Goal: Task Accomplishment & Management: Manage account settings

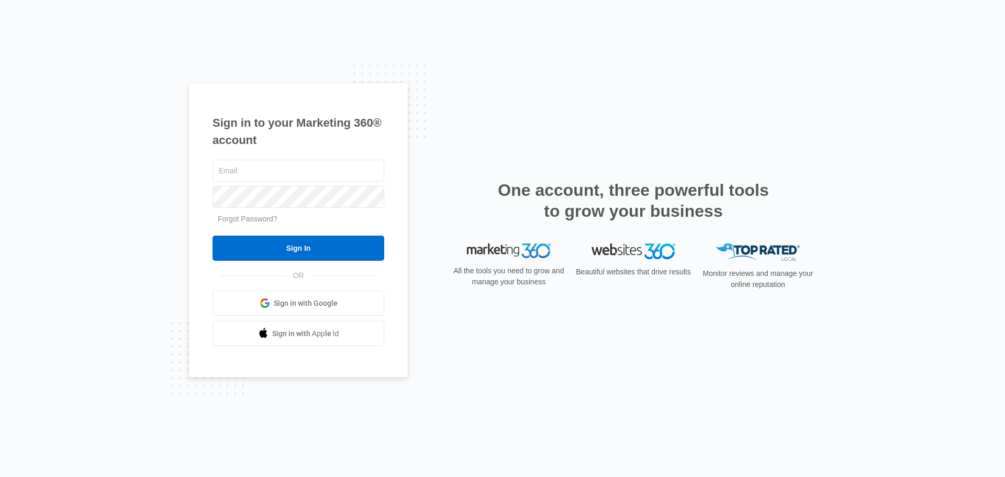
click at [313, 158] on div at bounding box center [298, 171] width 172 height 26
click at [312, 161] on input "text" at bounding box center [298, 171] width 172 height 22
click at [310, 167] on input "text" at bounding box center [298, 171] width 172 height 22
click at [543, 122] on div "Sign in to your Marketing 360® account Forgot Password? Sign In OR" at bounding box center [502, 239] width 628 height 312
click at [317, 169] on input "text" at bounding box center [298, 171] width 172 height 22
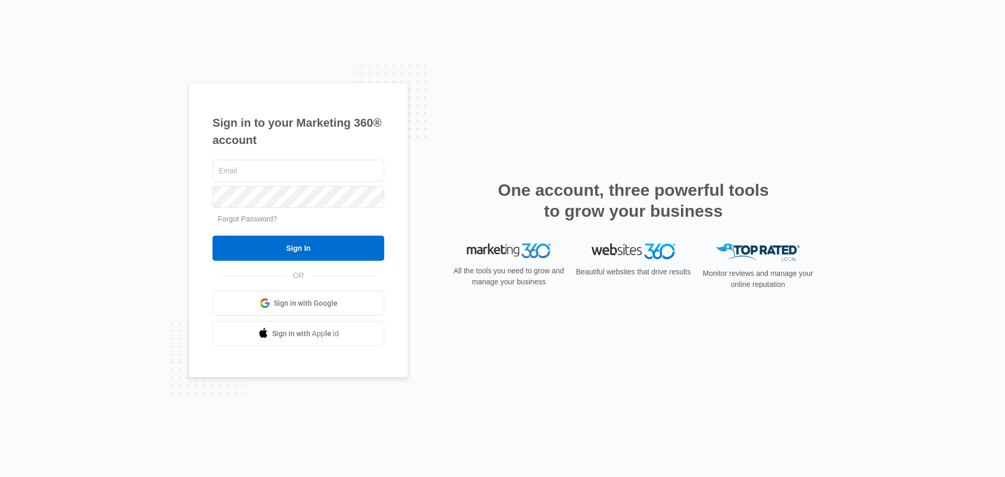
click at [243, 121] on h1 "Sign in to your Marketing 360® account" at bounding box center [298, 131] width 172 height 35
click at [254, 166] on input "text" at bounding box center [298, 171] width 172 height 22
click at [241, 139] on h1 "Sign in to your Marketing 360® account" at bounding box center [298, 131] width 172 height 35
click at [340, 166] on input "text" at bounding box center [298, 171] width 172 height 22
click at [341, 170] on input "text" at bounding box center [298, 171] width 172 height 22
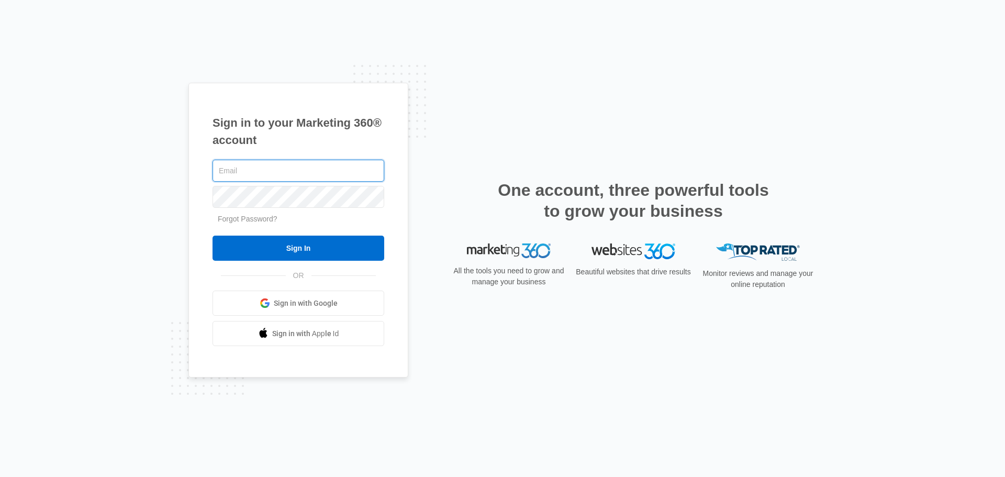
type input "[PERSON_NAME][EMAIL_ADDRESS][DOMAIN_NAME]"
click at [860, 193] on div "Sign in to your Marketing 360® account [PERSON_NAME][EMAIL_ADDRESS][DOMAIN_NAME…" at bounding box center [502, 238] width 1005 height 477
